Goal: Complete application form

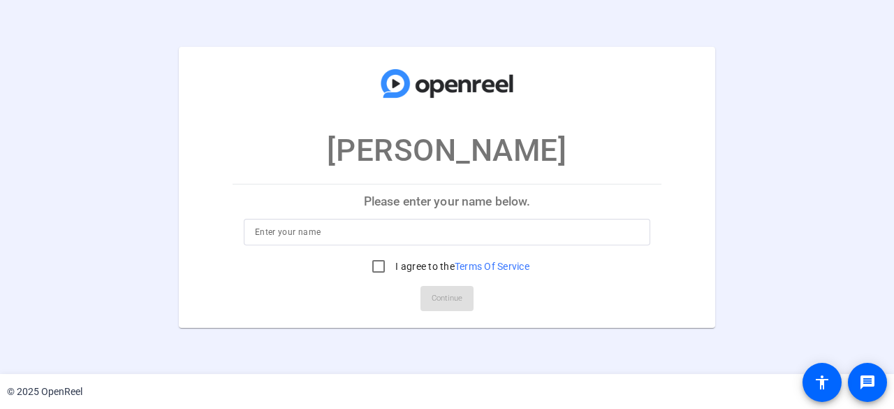
click at [324, 237] on input at bounding box center [447, 232] width 384 height 17
type input "[PERSON_NAME]"
click at [375, 270] on input "I agree to the Terms Of Service" at bounding box center [379, 266] width 28 height 28
checkbox input "true"
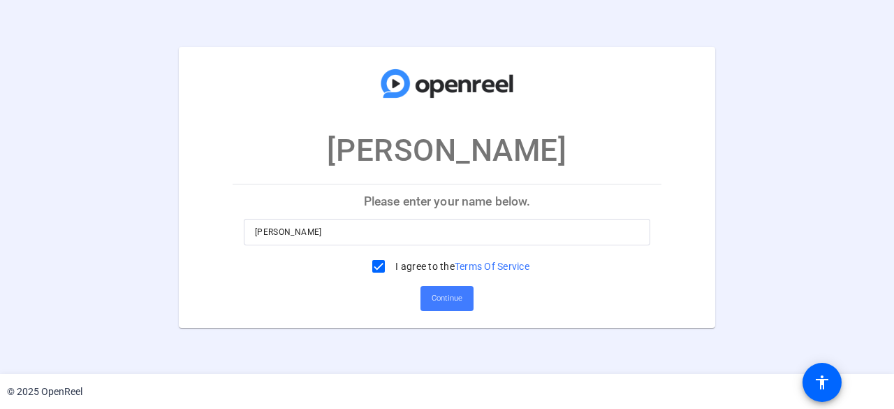
click at [456, 308] on span "Continue" at bounding box center [447, 298] width 31 height 21
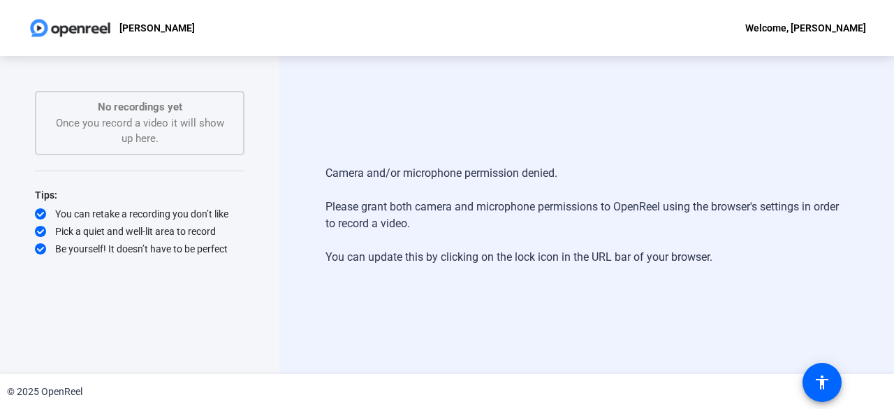
drag, startPoint x: 321, startPoint y: 170, endPoint x: 430, endPoint y: 219, distance: 119.1
click at [430, 219] on div "Camera and/or microphone permission denied. Please grant both camera and microp…" at bounding box center [587, 215] width 615 height 318
click at [576, 259] on div "Camera and/or microphone permission denied. Please grant both camera and microp…" at bounding box center [587, 215] width 523 height 129
click at [451, 128] on div "Camera and/or microphone permission denied. Please grant both camera and microp…" at bounding box center [587, 215] width 615 height 318
click at [395, 318] on div "Camera and/or microphone permission denied. Please grant both camera and microp…" at bounding box center [587, 215] width 615 height 318
